Goal: Check status

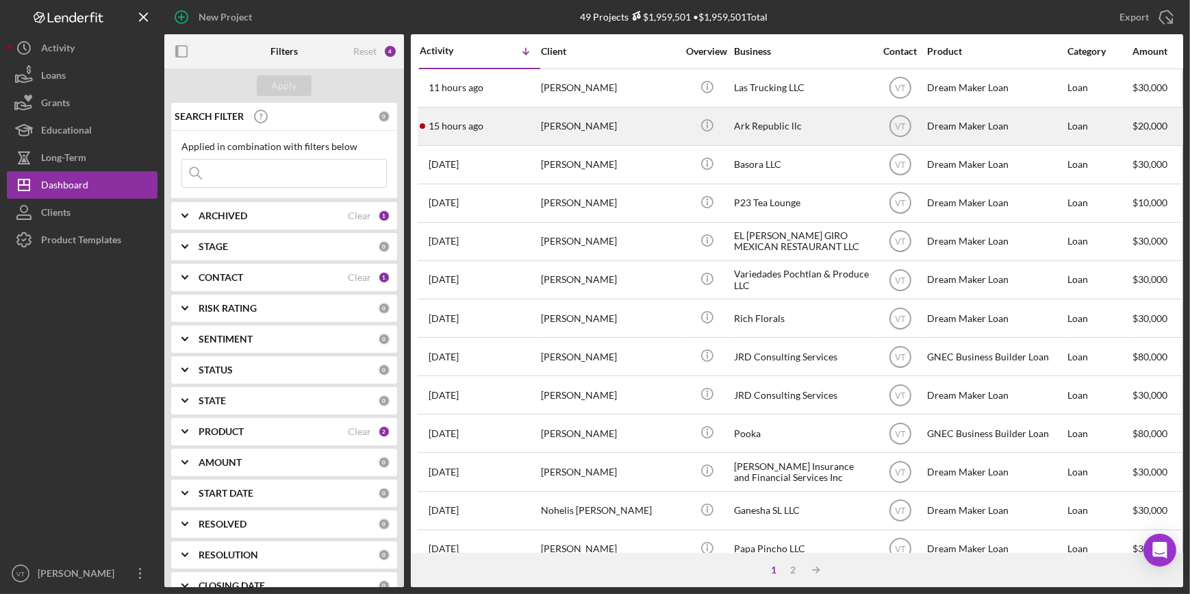
click at [611, 122] on div "[PERSON_NAME]" at bounding box center [609, 126] width 137 height 36
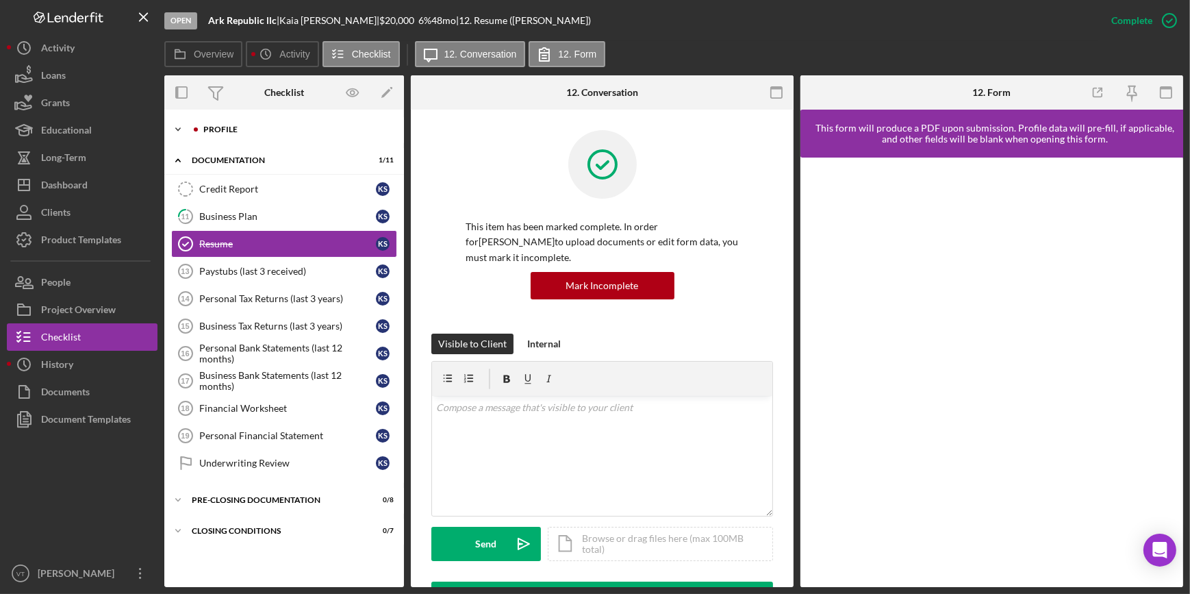
click at [175, 121] on icon "Icon/Expander" at bounding box center [177, 129] width 27 height 27
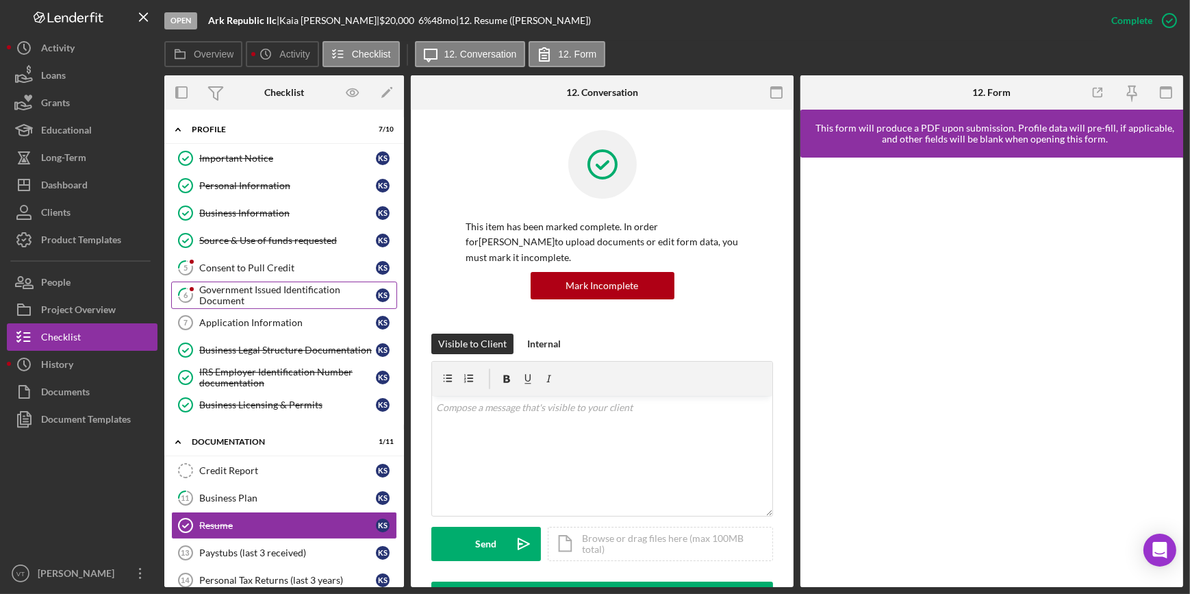
click at [257, 287] on div "Government Issued Identification Document" at bounding box center [287, 295] width 177 height 22
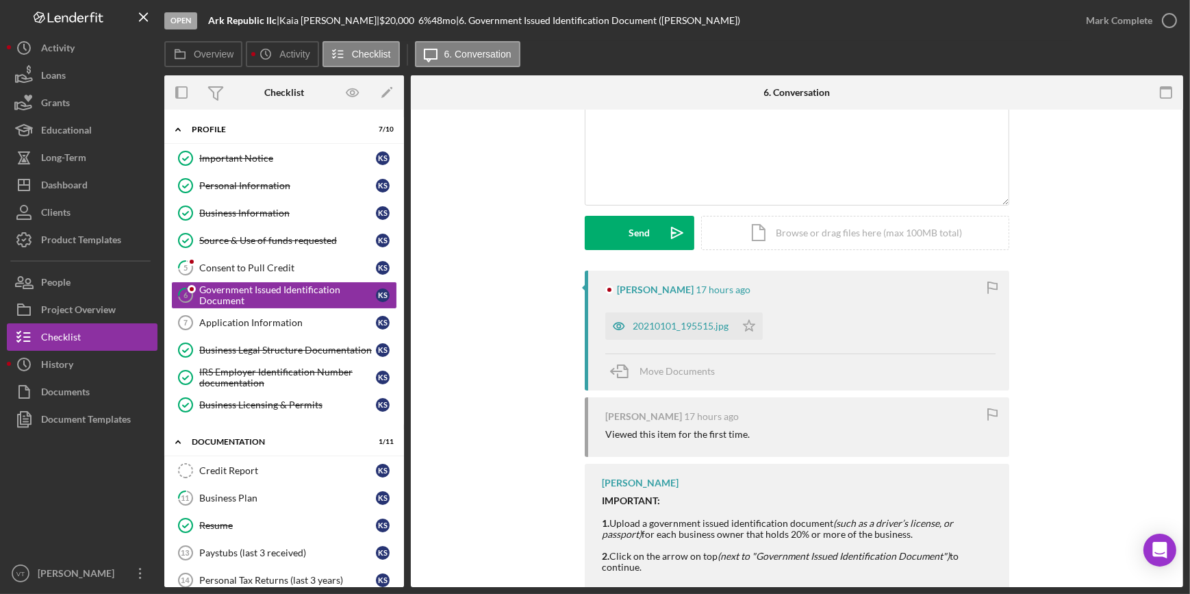
scroll to position [137, 0]
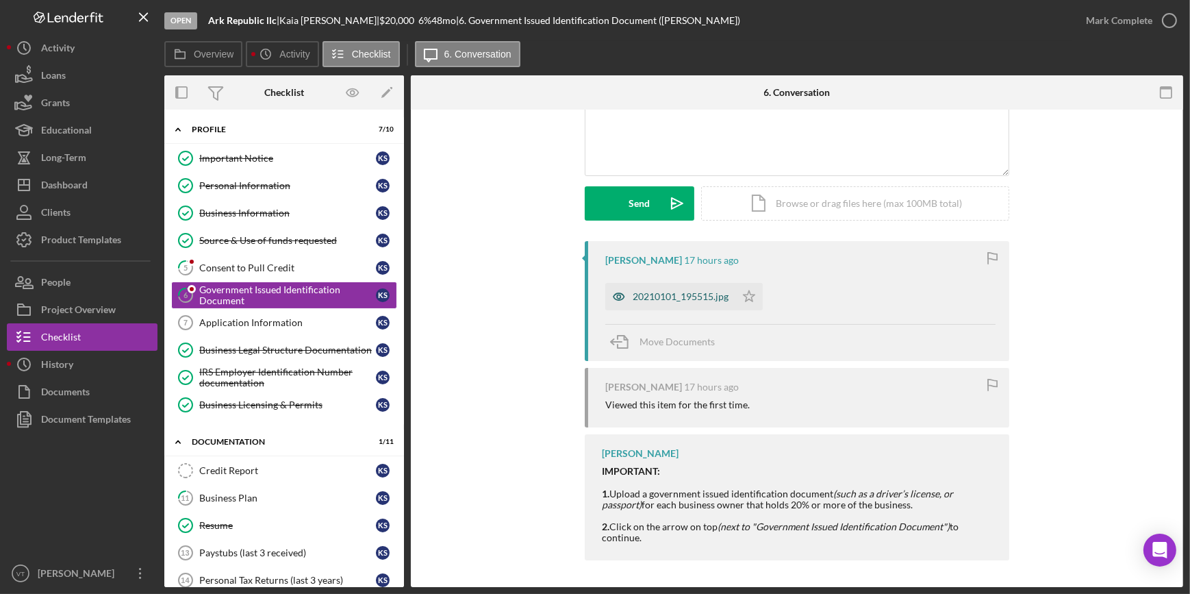
click at [646, 294] on div "20210101_195515.jpg" at bounding box center [681, 296] width 96 height 11
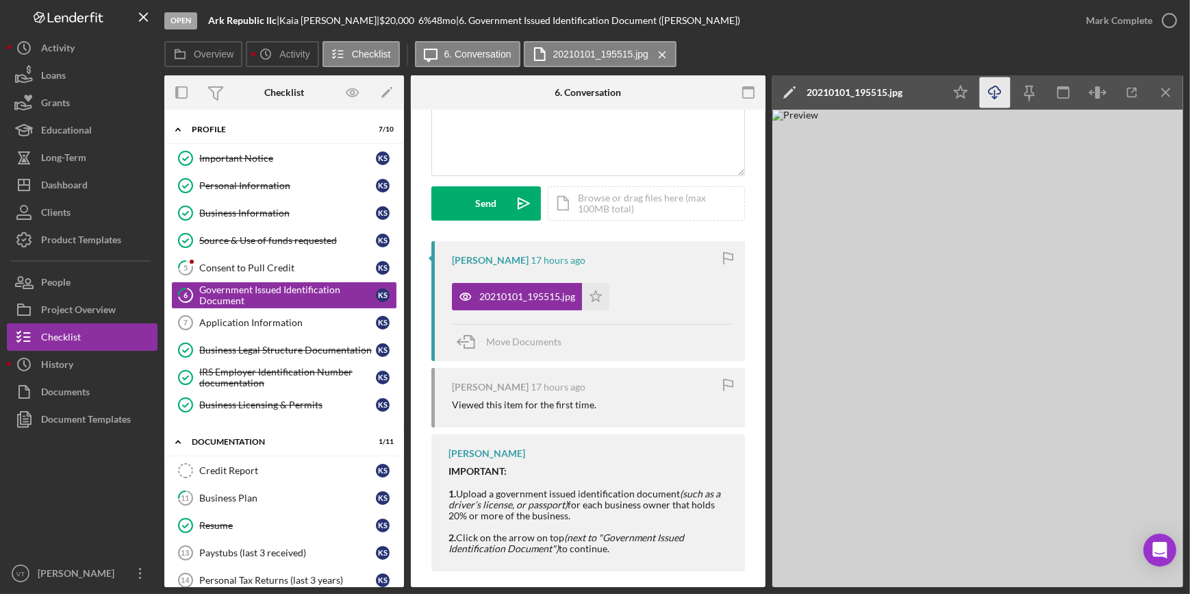
click at [986, 92] on icon "Icon/Download" at bounding box center [995, 92] width 31 height 31
drag, startPoint x: 822, startPoint y: 14, endPoint x: 876, endPoint y: 33, distance: 57.4
click at [844, 23] on div "Open Ark Republic llc | [PERSON_NAME] | $20,000 $20,000 6 % 48 mo | 6. Governme…" at bounding box center [618, 20] width 908 height 41
click at [1103, 15] on div "Mark Complete" at bounding box center [1119, 20] width 66 height 27
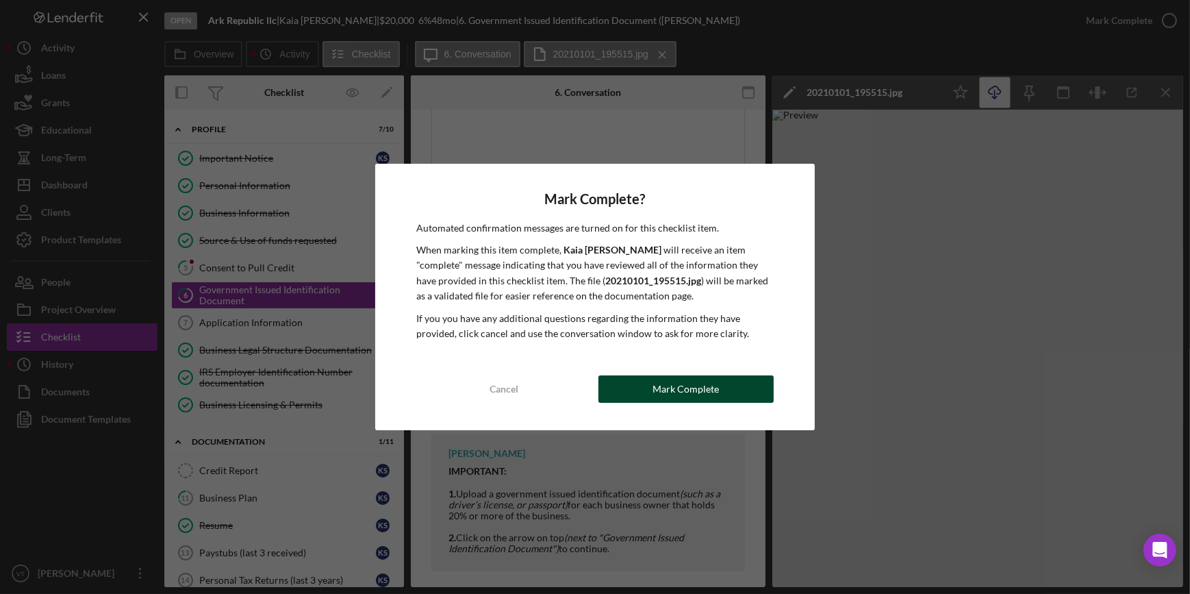
click at [625, 389] on button "Mark Complete" at bounding box center [685, 388] width 175 height 27
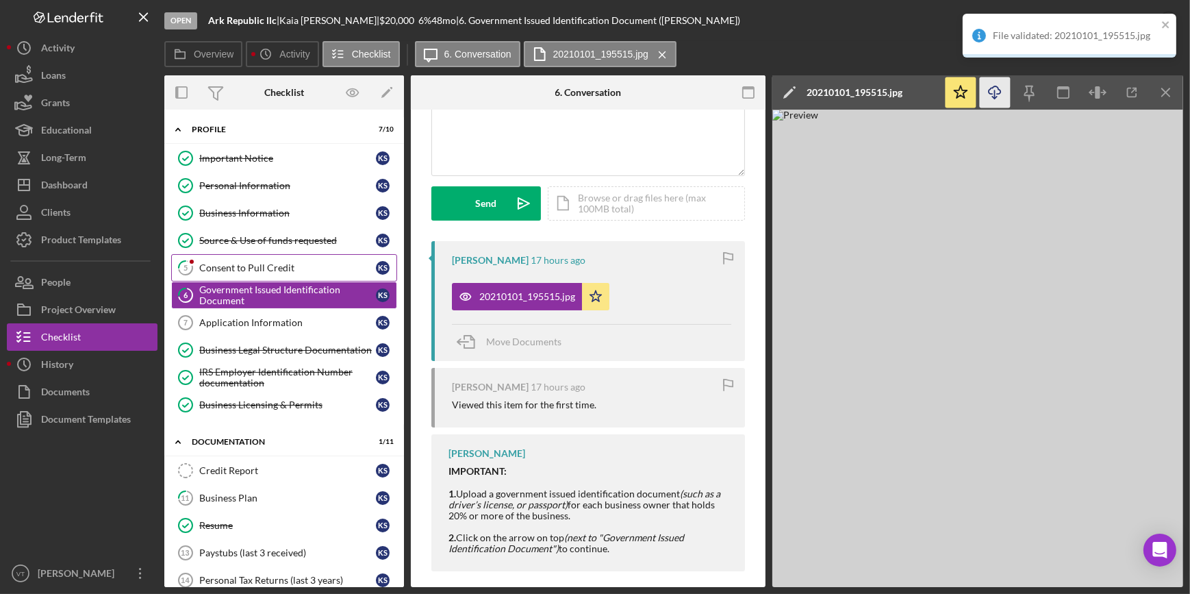
click at [195, 260] on div at bounding box center [192, 261] width 8 height 8
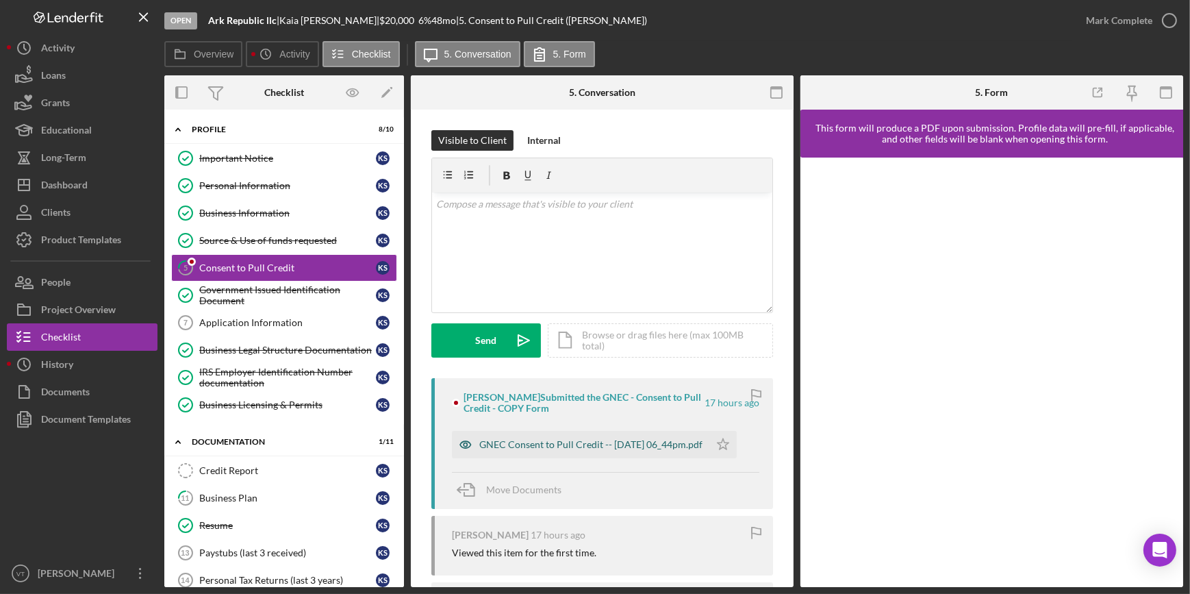
click at [548, 439] on div "GNEC Consent to Pull Credit -- [DATE] 06_44pm.pdf" at bounding box center [590, 444] width 223 height 11
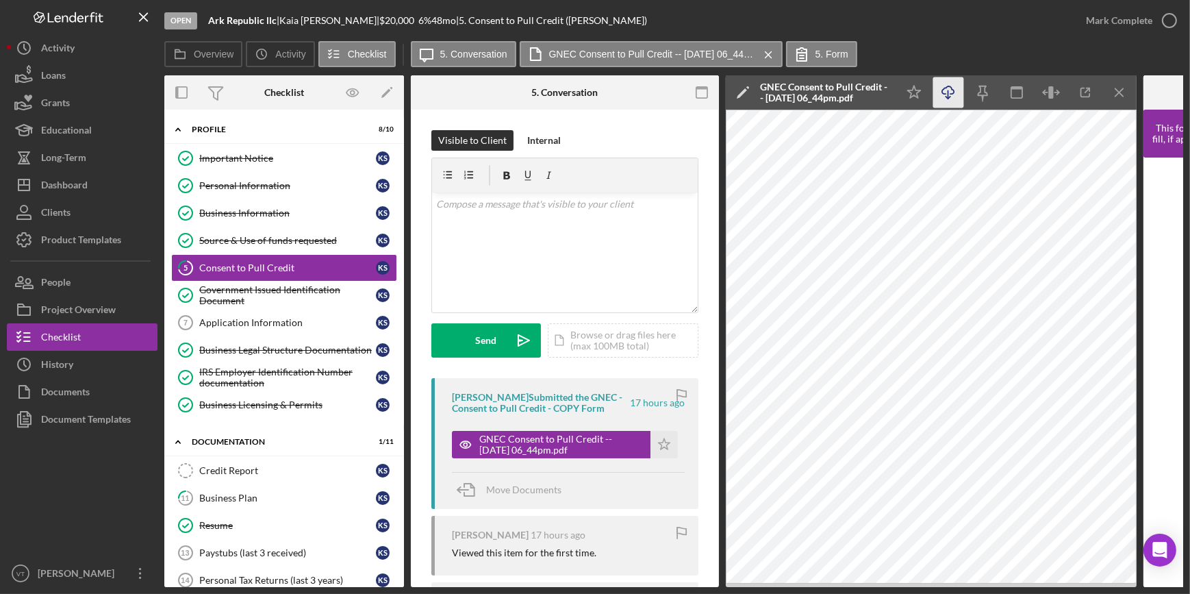
click at [950, 90] on icon "Icon/Download" at bounding box center [948, 92] width 31 height 31
click at [100, 195] on button "Icon/Dashboard Dashboard" at bounding box center [82, 184] width 151 height 27
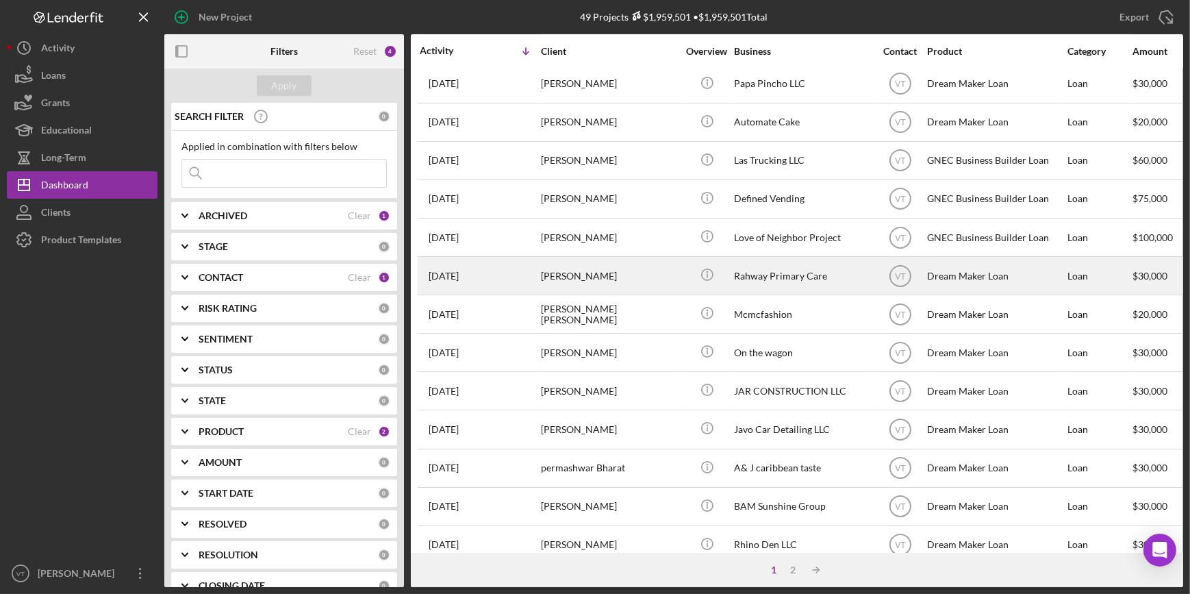
scroll to position [495, 0]
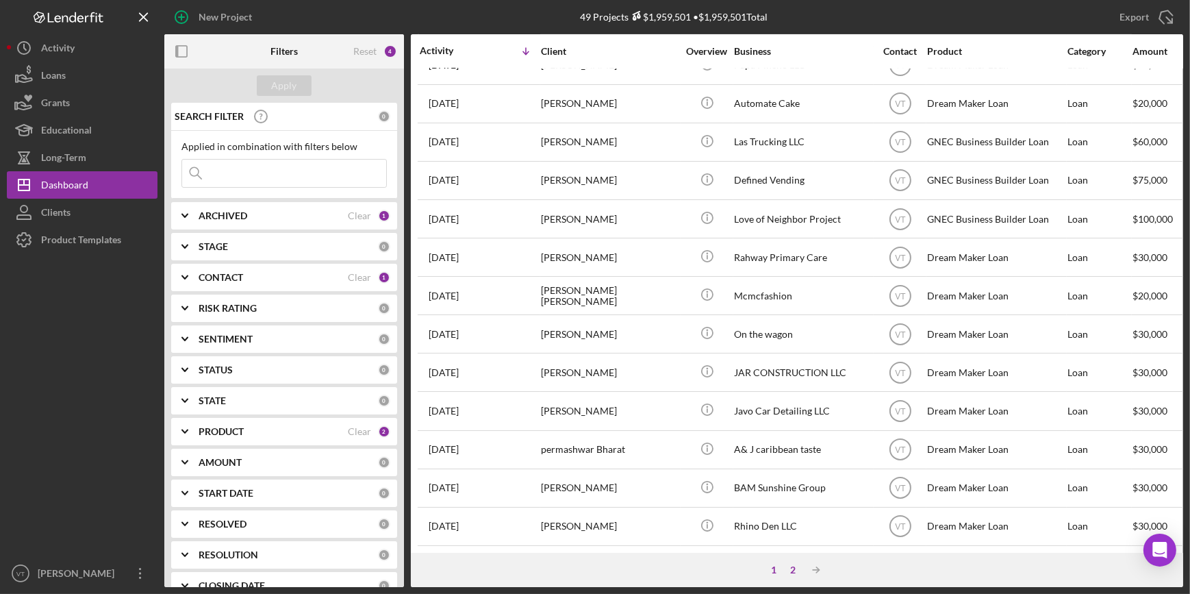
click at [791, 565] on div "2" at bounding box center [792, 569] width 19 height 11
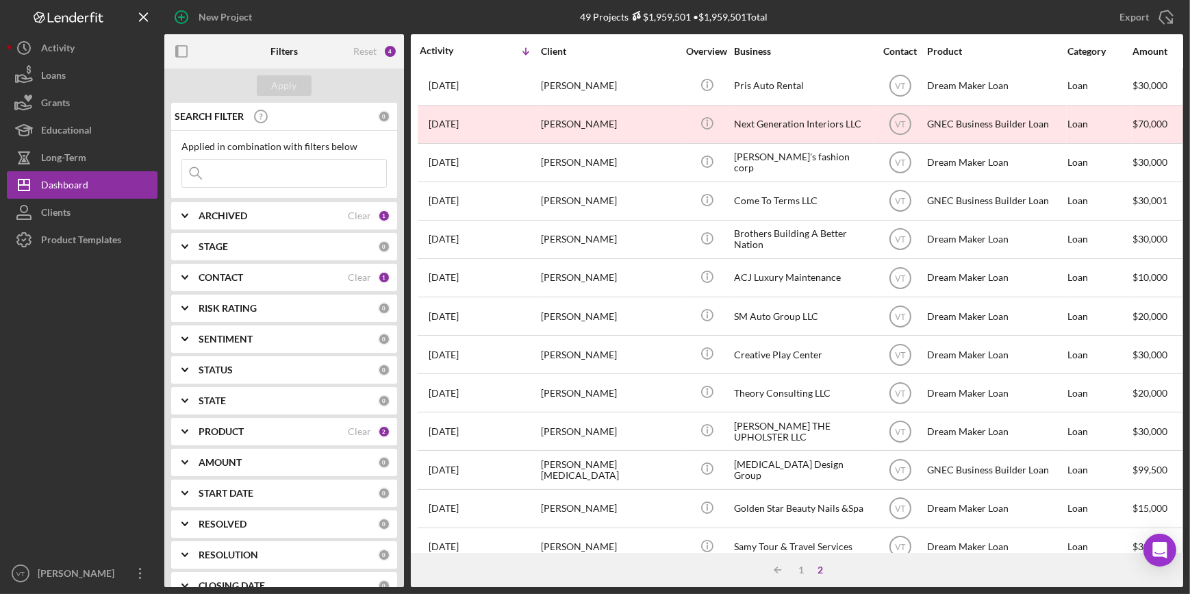
scroll to position [0, 0]
